Goal: Task Accomplishment & Management: Manage account settings

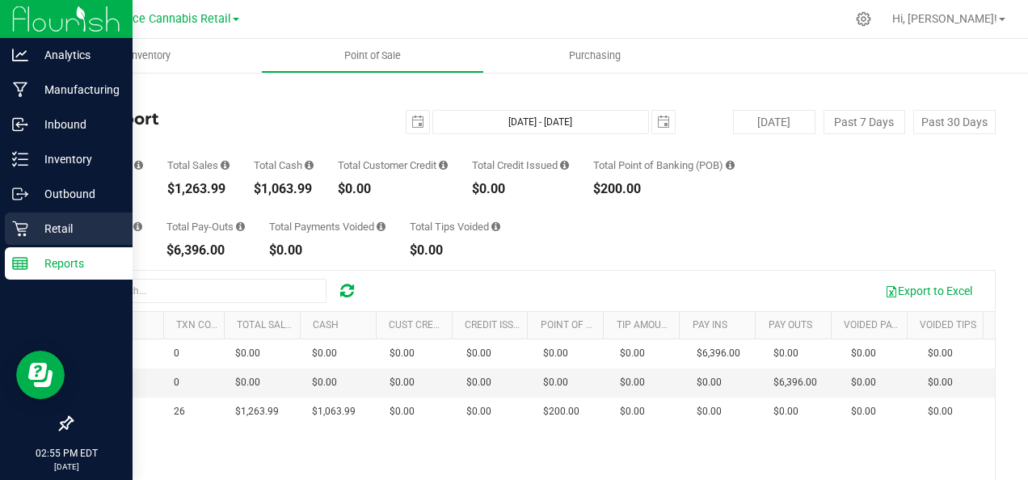
click at [50, 223] on p "Retail" at bounding box center [76, 228] width 97 height 19
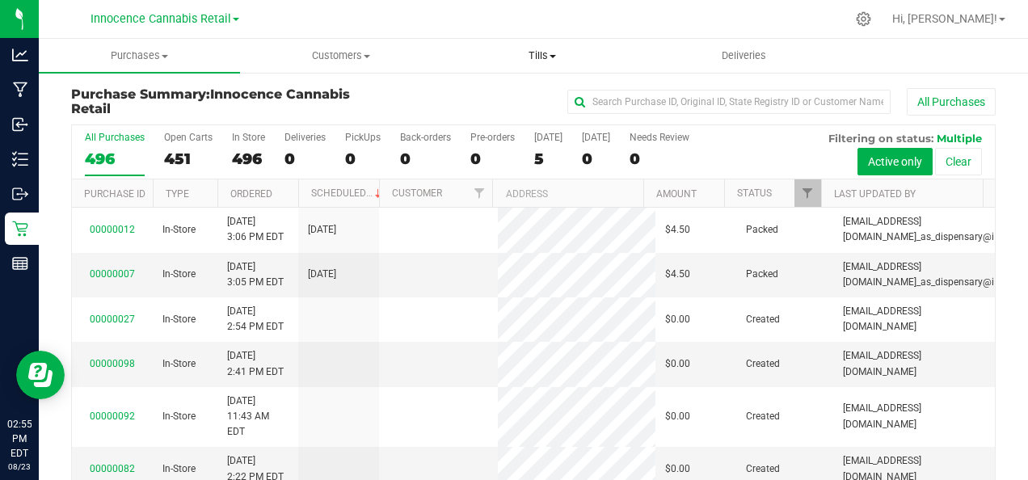
click at [560, 51] on span "Tills" at bounding box center [543, 56] width 200 height 15
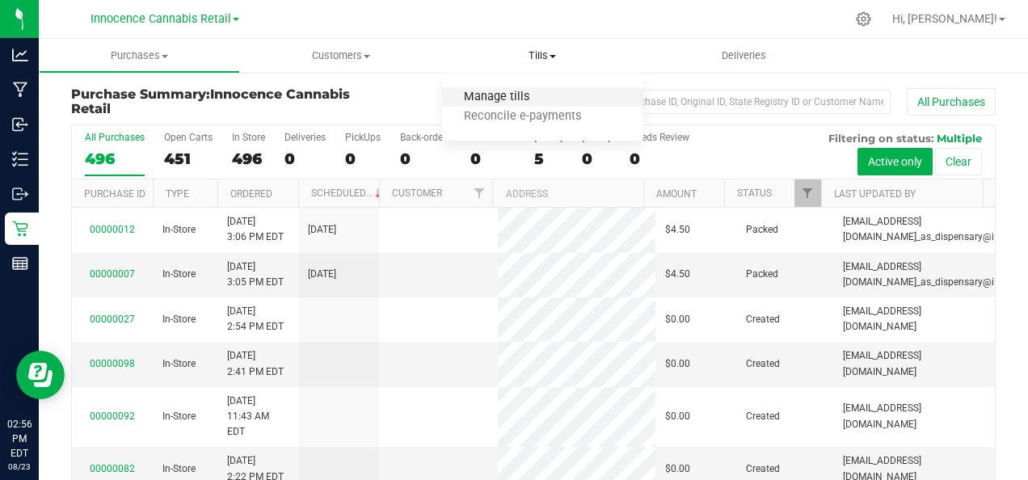
click at [527, 100] on span "Manage tills" at bounding box center [496, 98] width 109 height 14
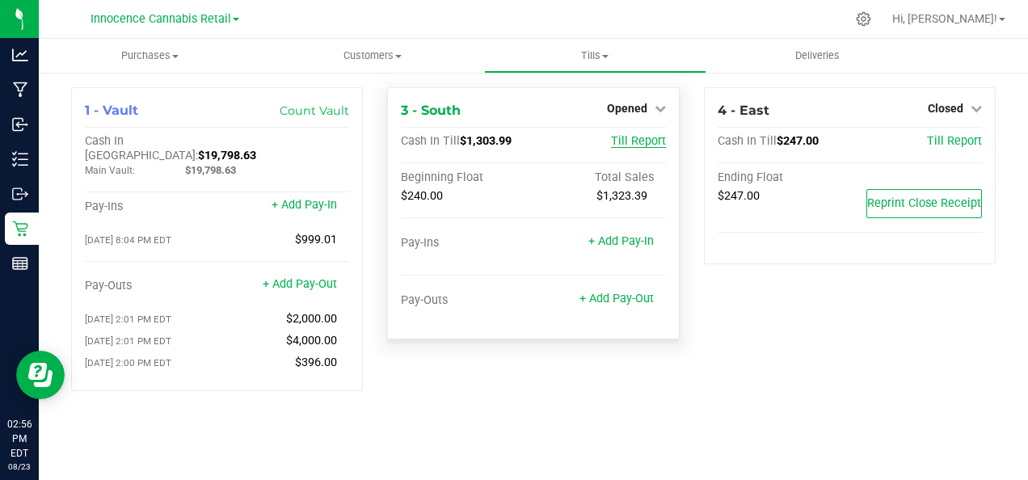
click at [651, 138] on span "Till Report" at bounding box center [638, 141] width 55 height 14
click at [657, 112] on icon at bounding box center [660, 108] width 11 height 11
click at [644, 136] on link "Close Till" at bounding box center [629, 142] width 44 height 13
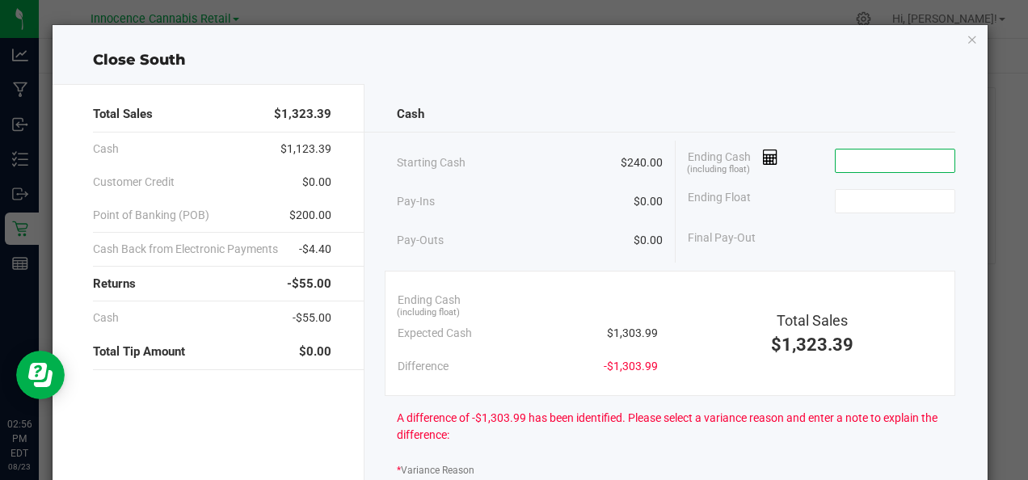
click at [842, 164] on input at bounding box center [895, 161] width 119 height 23
type input "$1,317.00"
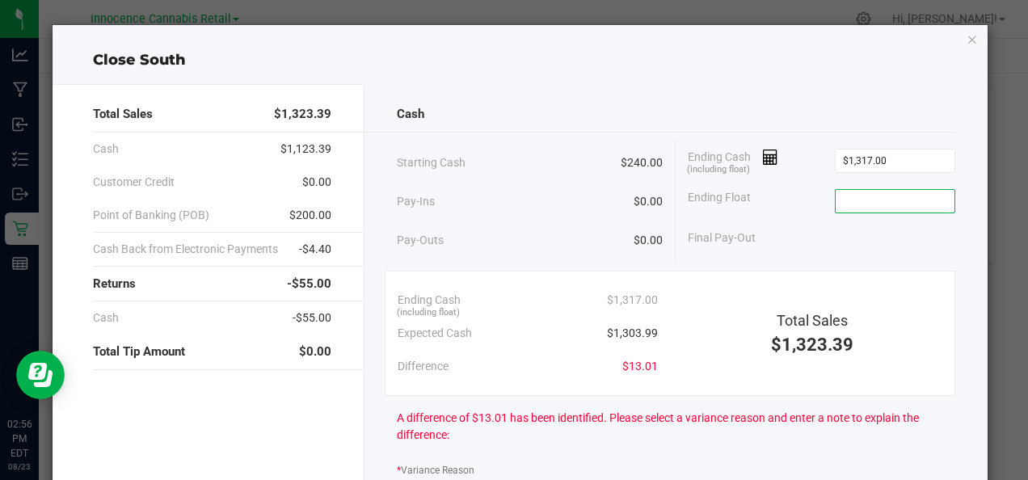
click at [840, 197] on input at bounding box center [895, 201] width 119 height 23
type input "$240.00"
click at [751, 330] on div "Total Sales" at bounding box center [812, 321] width 260 height 22
click at [967, 36] on icon "button" at bounding box center [972, 38] width 11 height 19
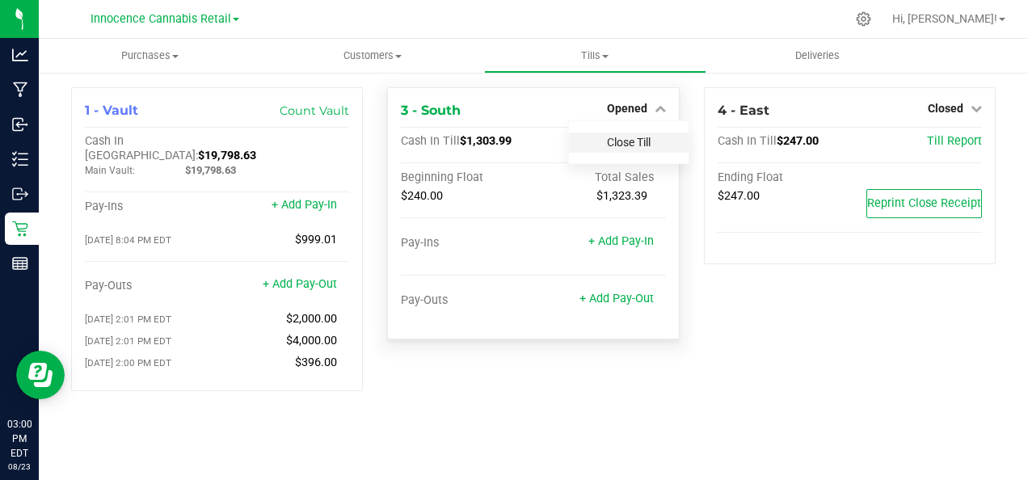
click at [645, 143] on link "Close Till" at bounding box center [629, 142] width 44 height 13
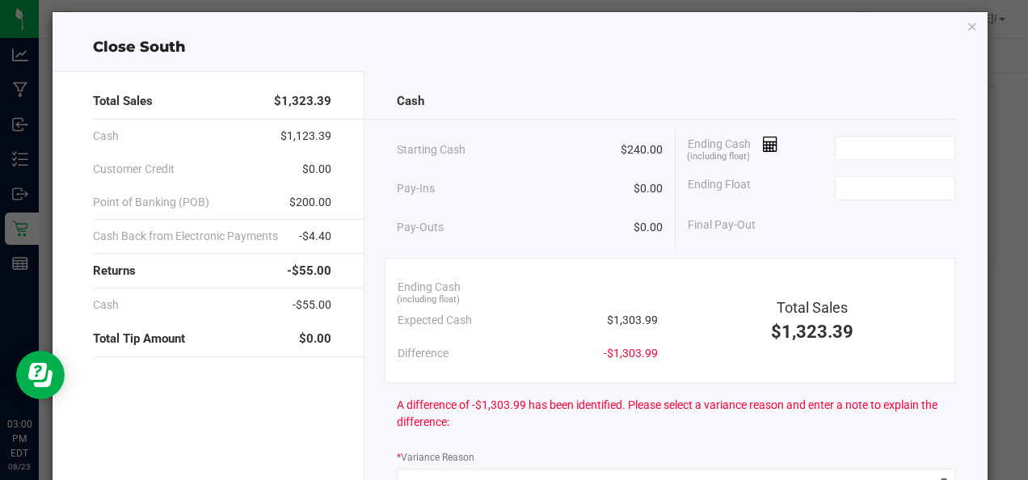
scroll to position [14, 0]
click at [967, 22] on icon "button" at bounding box center [972, 24] width 11 height 19
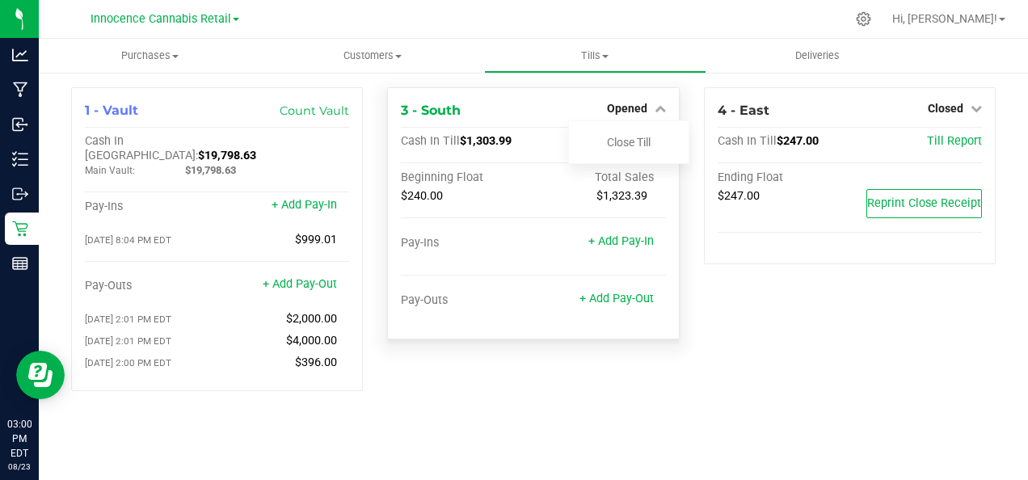
click at [572, 199] on div "$1,323.39" at bounding box center [600, 196] width 133 height 15
click at [757, 302] on div "4 - East Closed Open Till Cash In Till $247.00 Till Report Ending Float $247.00…" at bounding box center [850, 245] width 316 height 317
click at [639, 145] on link "Close Till" at bounding box center [629, 142] width 44 height 13
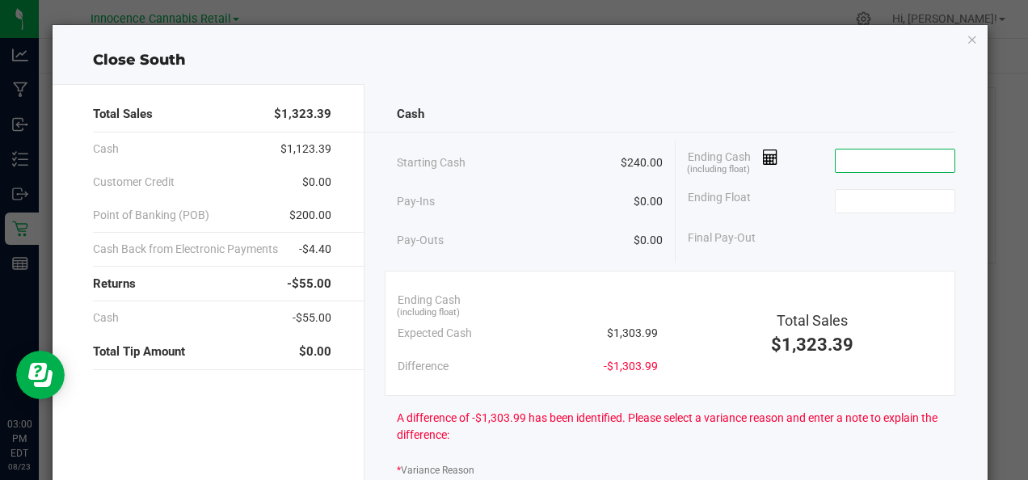
click at [837, 161] on input at bounding box center [895, 161] width 119 height 23
type input "$1,317.00"
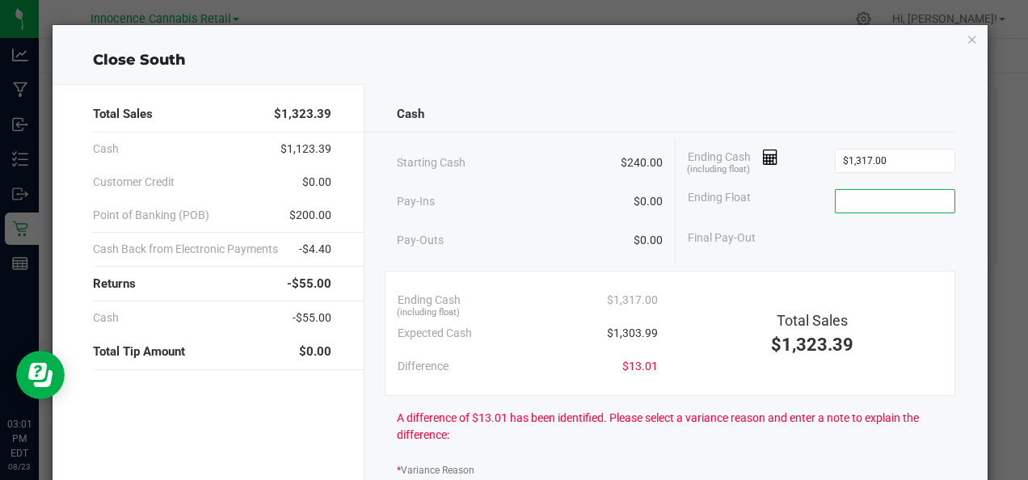
click at [837, 205] on input at bounding box center [895, 201] width 119 height 23
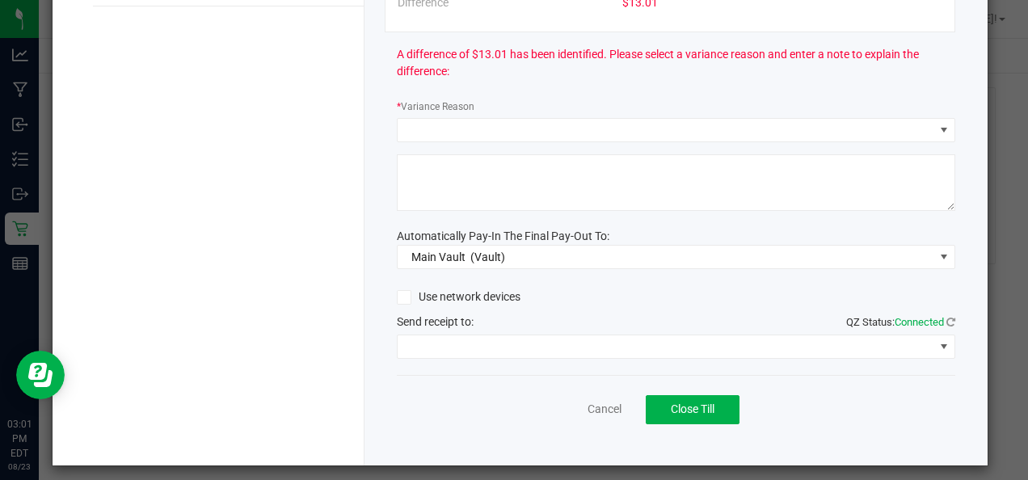
scroll to position [365, 0]
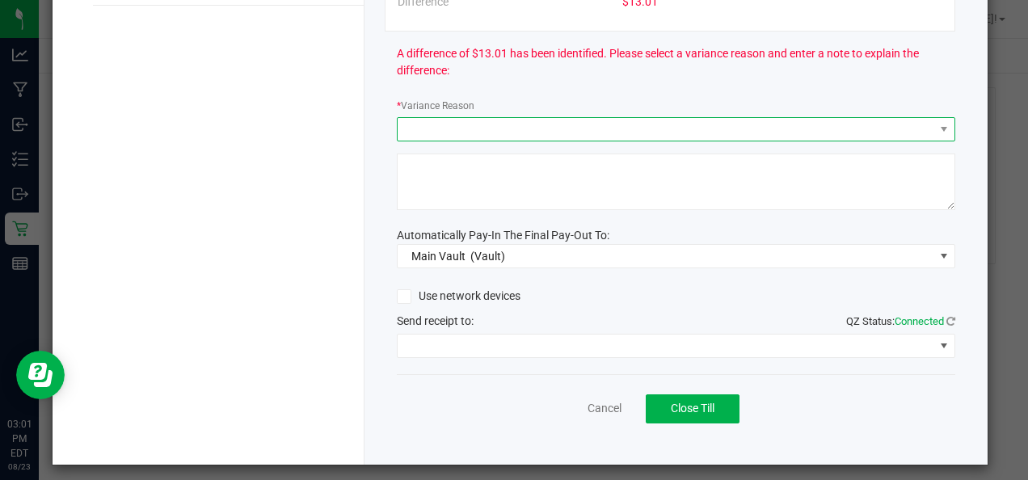
type input "$240.00"
click at [842, 129] on span at bounding box center [666, 129] width 537 height 23
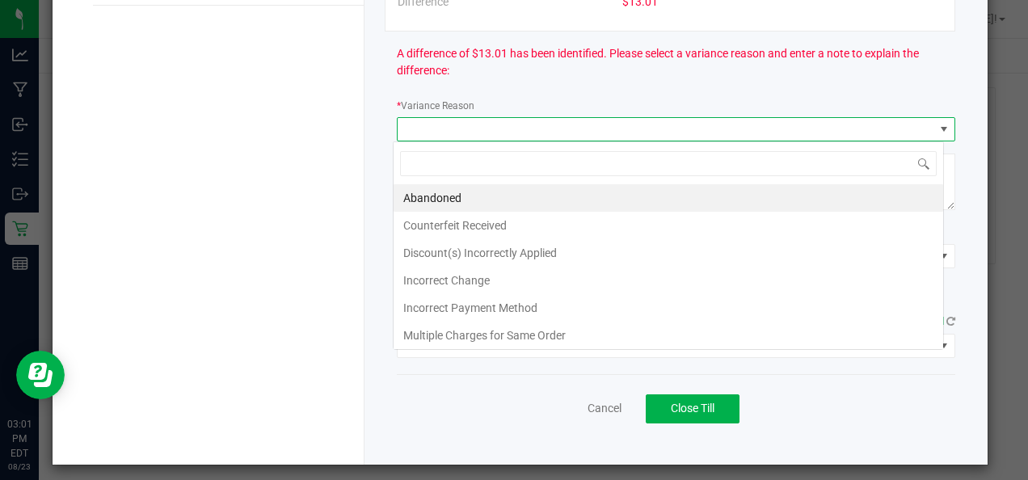
scroll to position [24, 551]
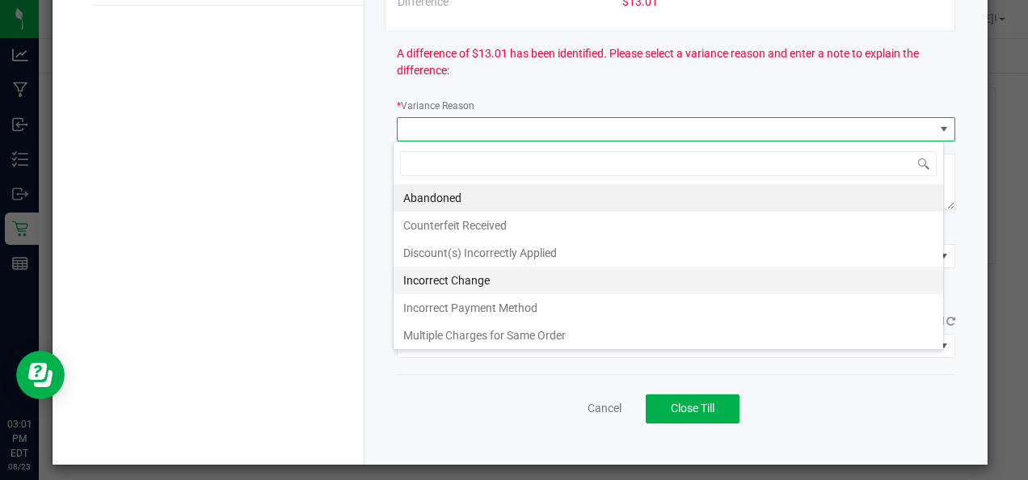
click at [527, 273] on li "Incorrect Change" at bounding box center [669, 280] width 550 height 27
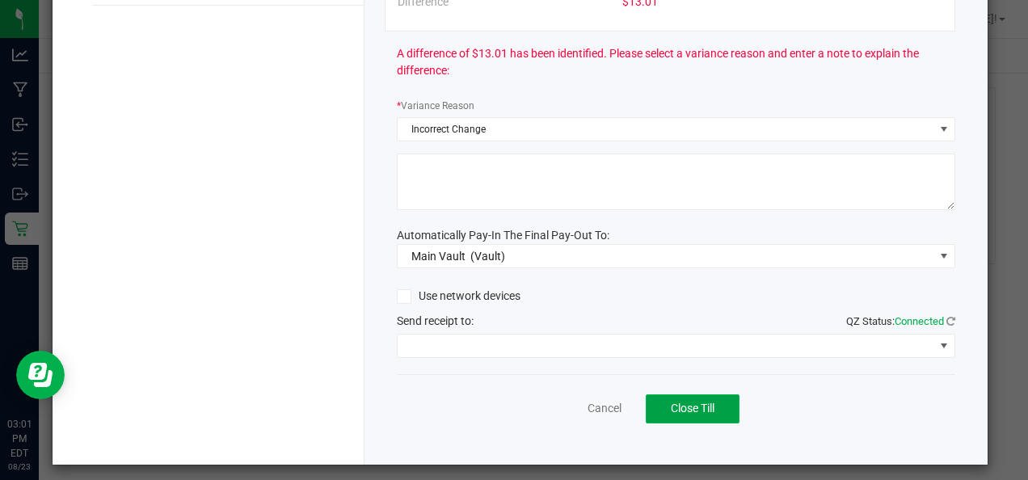
click at [688, 404] on span "Close Till" at bounding box center [693, 408] width 44 height 13
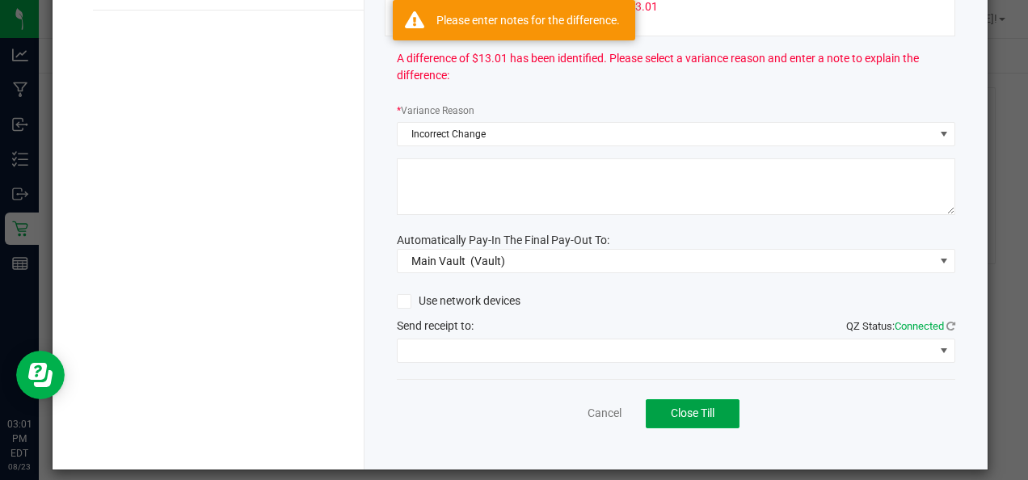
scroll to position [359, 0]
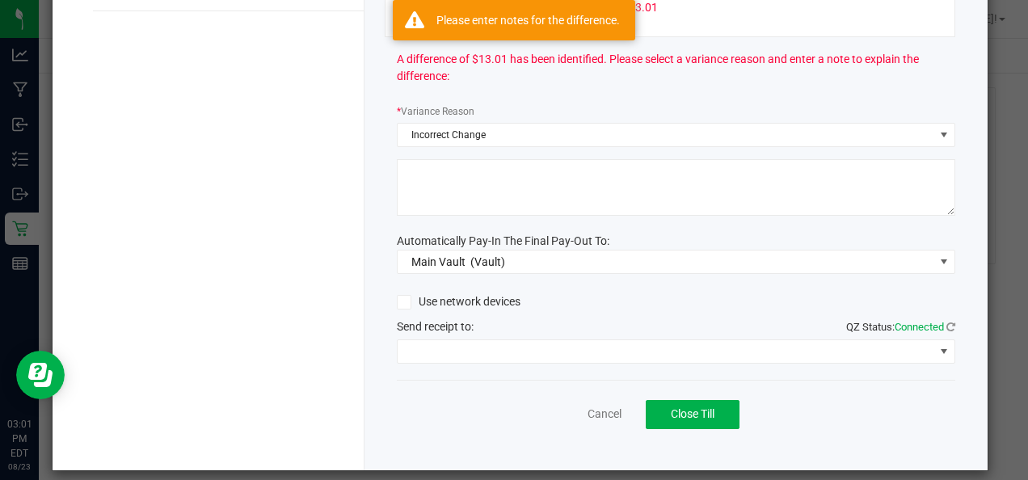
click at [667, 188] on textarea at bounding box center [676, 187] width 559 height 57
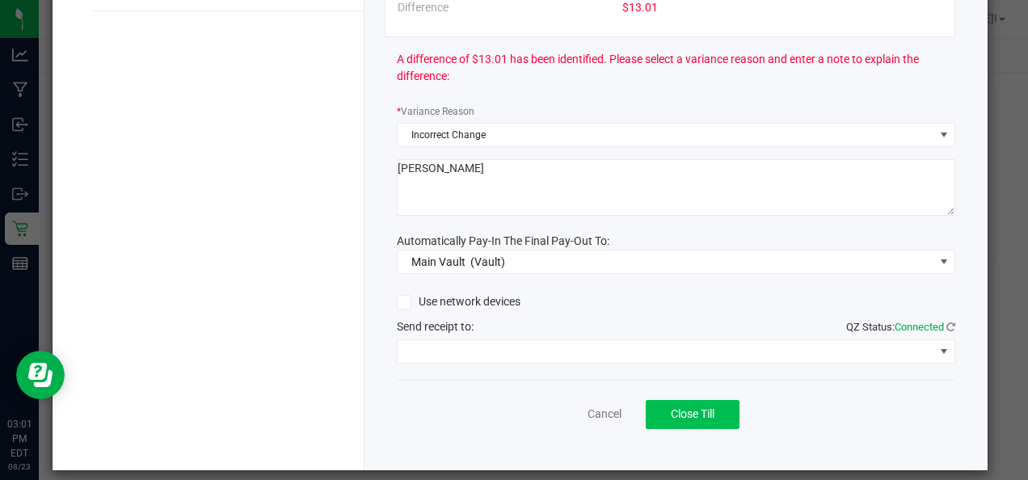
type textarea "[PERSON_NAME]"
click at [698, 409] on span "Close Till" at bounding box center [693, 414] width 44 height 13
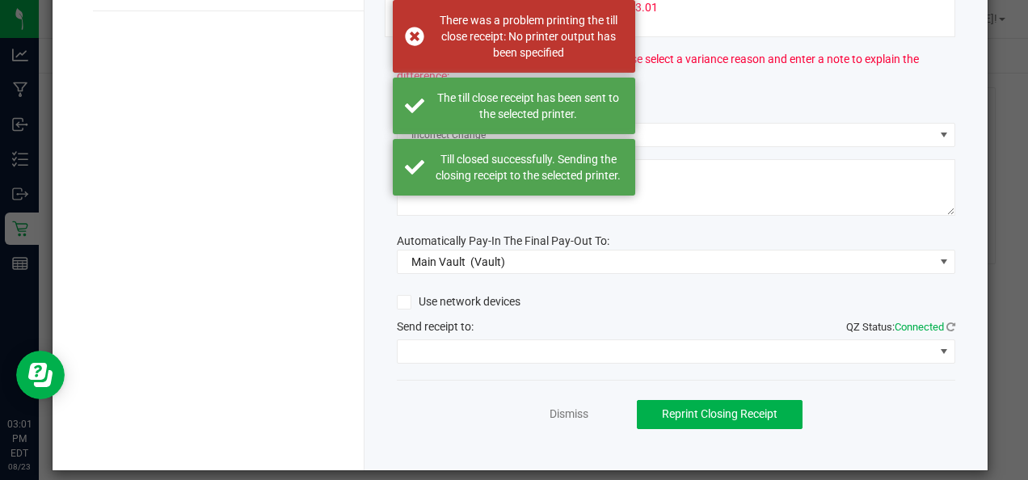
scroll to position [0, 0]
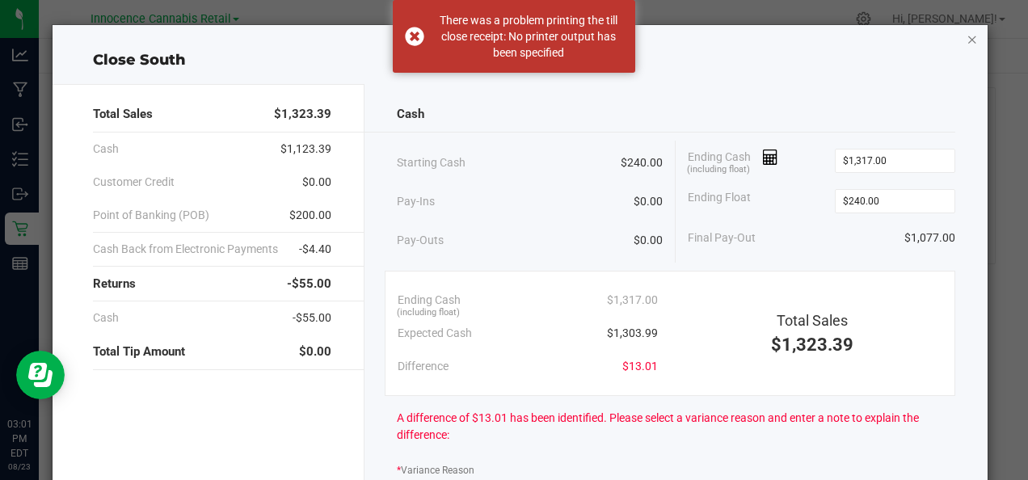
click at [967, 40] on icon "button" at bounding box center [972, 38] width 11 height 19
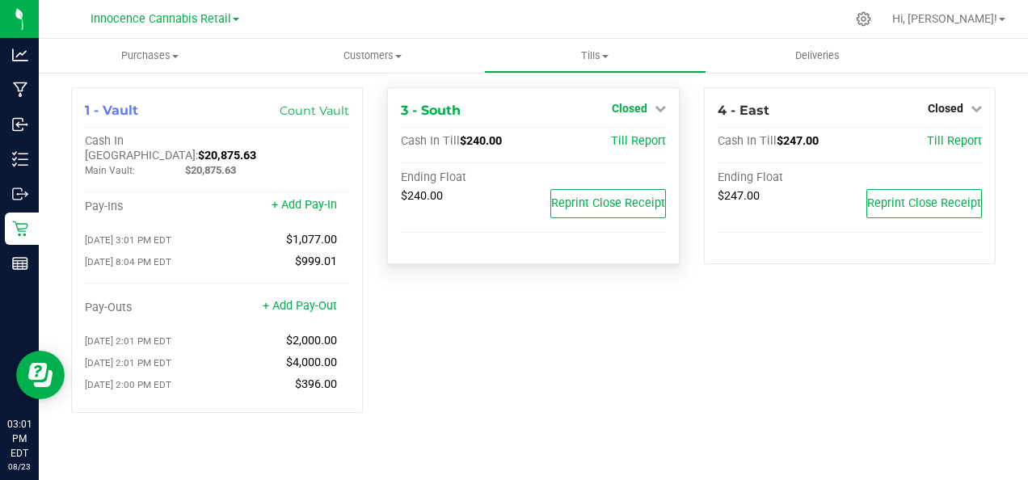
click at [657, 108] on icon at bounding box center [660, 108] width 11 height 11
click at [634, 143] on link "Open Till" at bounding box center [629, 142] width 43 height 13
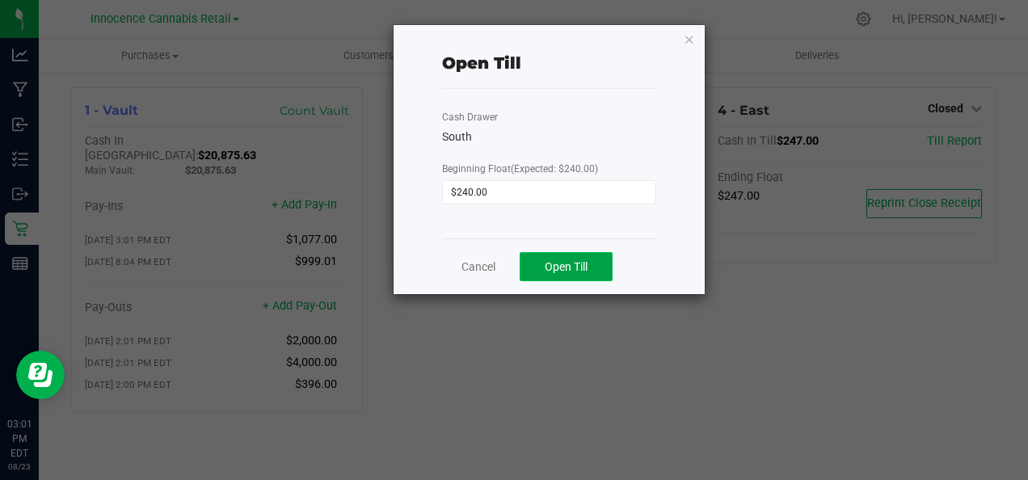
click at [592, 268] on button "Open Till" at bounding box center [566, 266] width 93 height 29
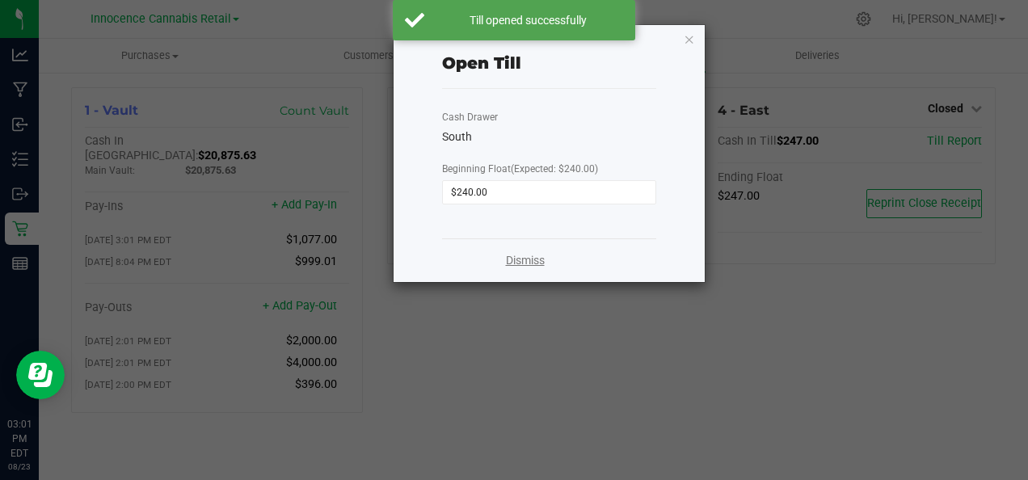
click at [517, 263] on link "Dismiss" at bounding box center [525, 260] width 39 height 17
